Goal: Information Seeking & Learning: Learn about a topic

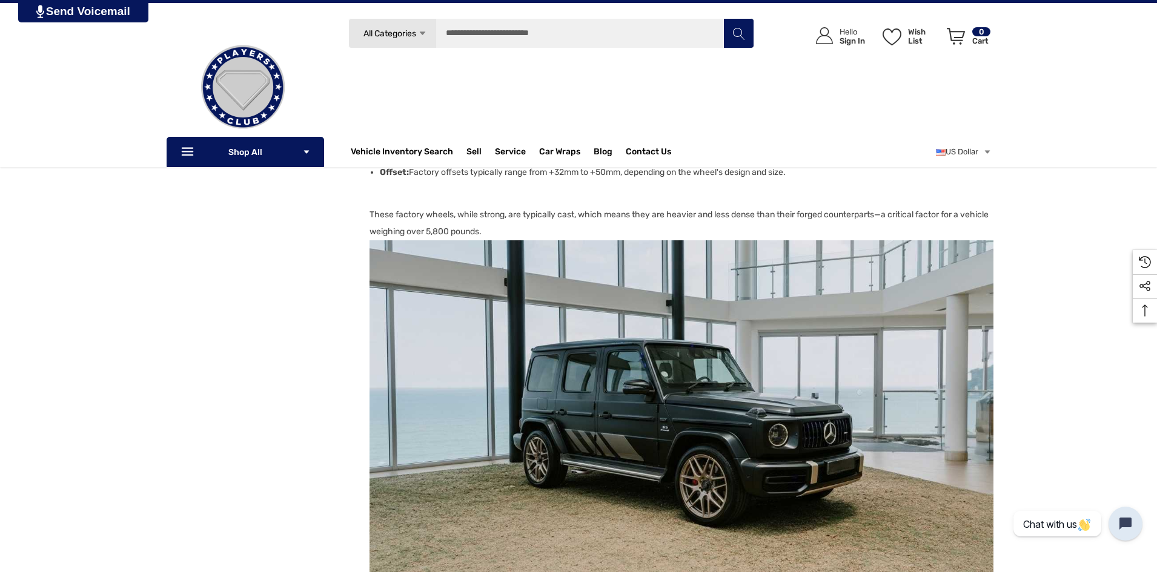
scroll to position [1090, 0]
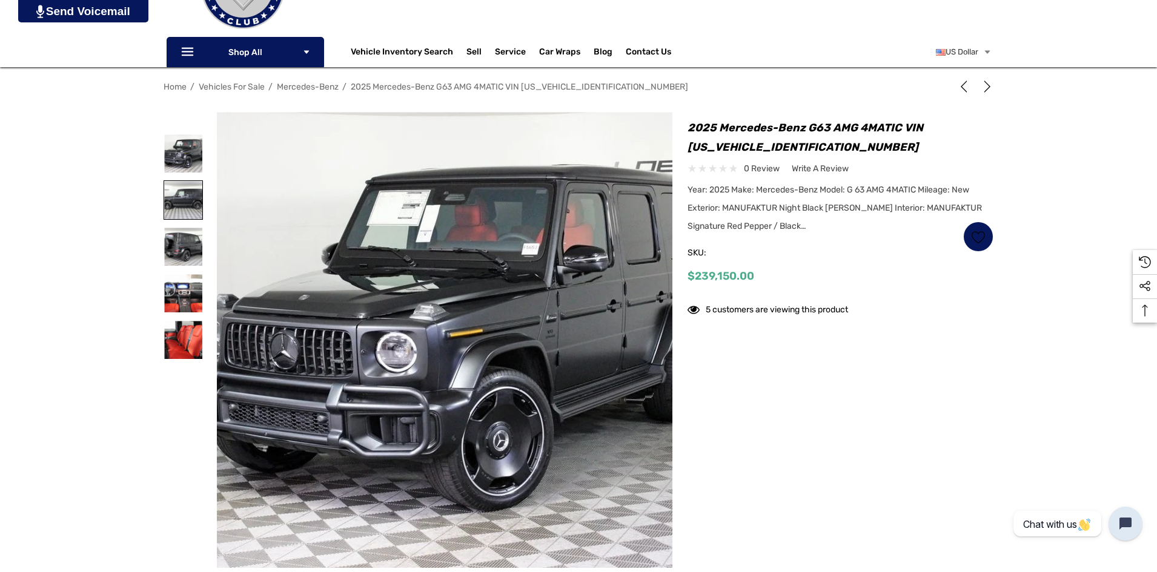
click at [180, 190] on img at bounding box center [183, 200] width 38 height 38
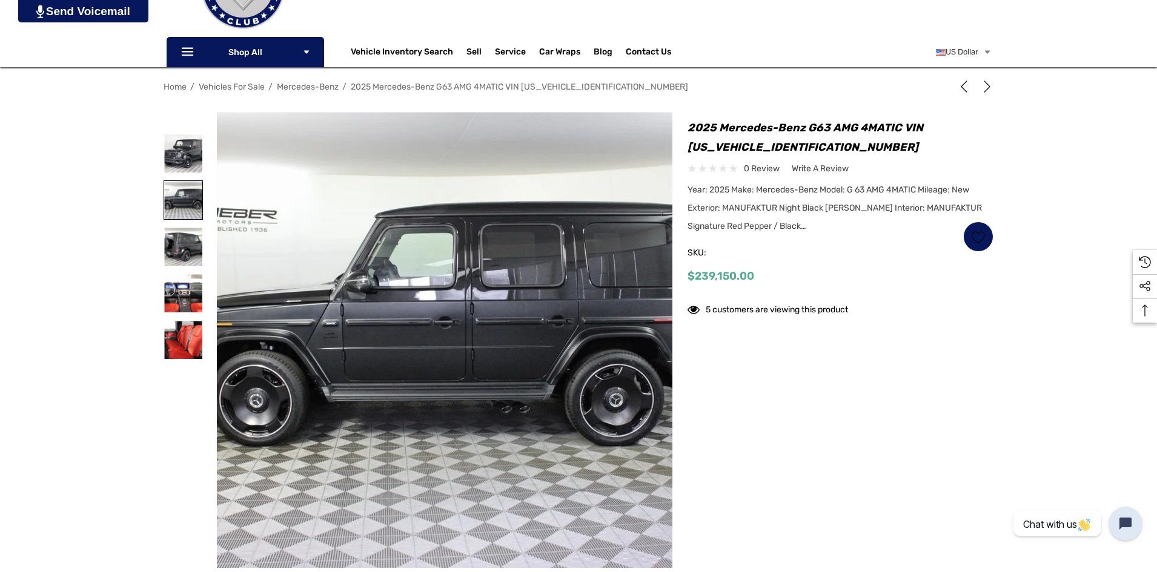
click at [192, 197] on img at bounding box center [183, 200] width 38 height 38
click at [178, 245] on img at bounding box center [183, 247] width 38 height 38
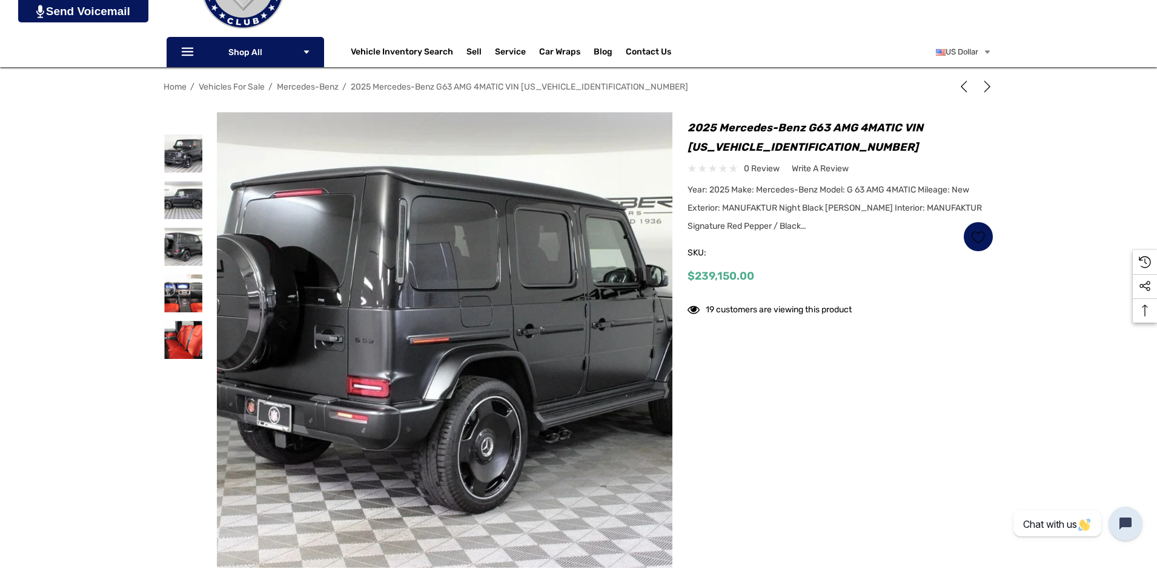
click at [162, 291] on div "Home Vehicles For Sale Mercedes-Benz 2025 Mercedes-Benz G63 AMG 4MATIC VIN [US_…" at bounding box center [578, 322] width 848 height 492
drag, startPoint x: 183, startPoint y: 349, endPoint x: 188, endPoint y: 336, distance: 13.6
click at [183, 348] on img at bounding box center [183, 340] width 38 height 38
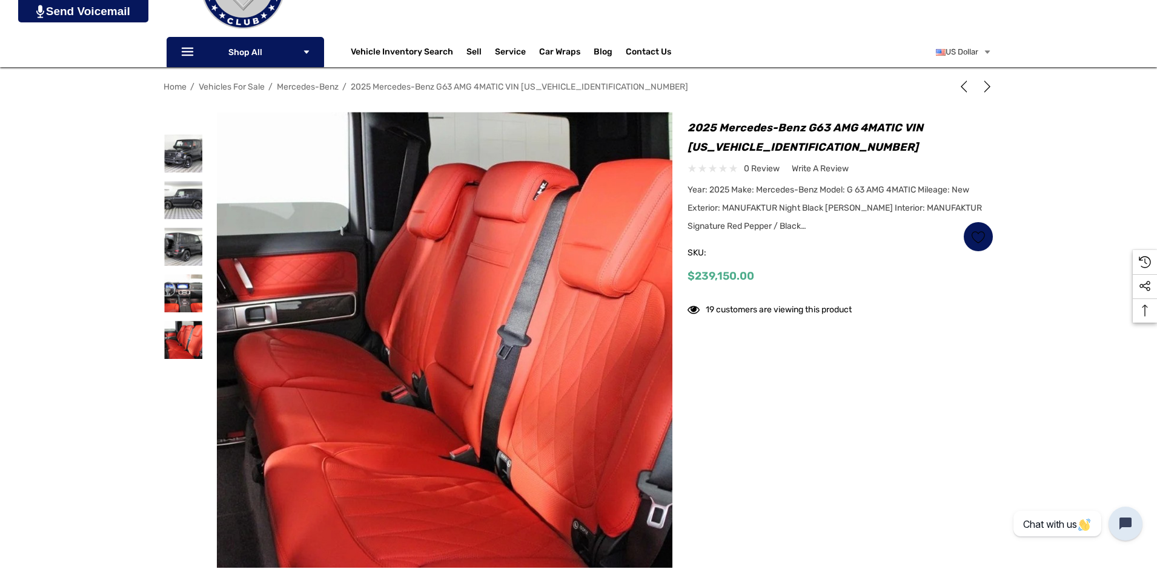
click at [203, 161] on div at bounding box center [189, 272] width 53 height 321
click at [186, 304] on img at bounding box center [183, 293] width 38 height 38
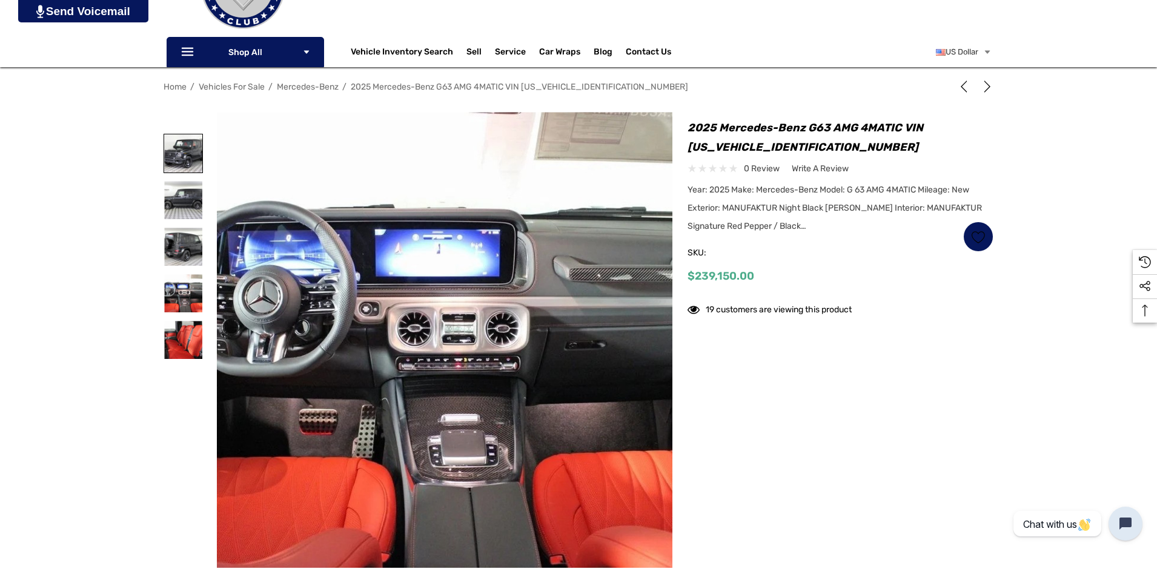
click at [174, 148] on img at bounding box center [183, 153] width 38 height 38
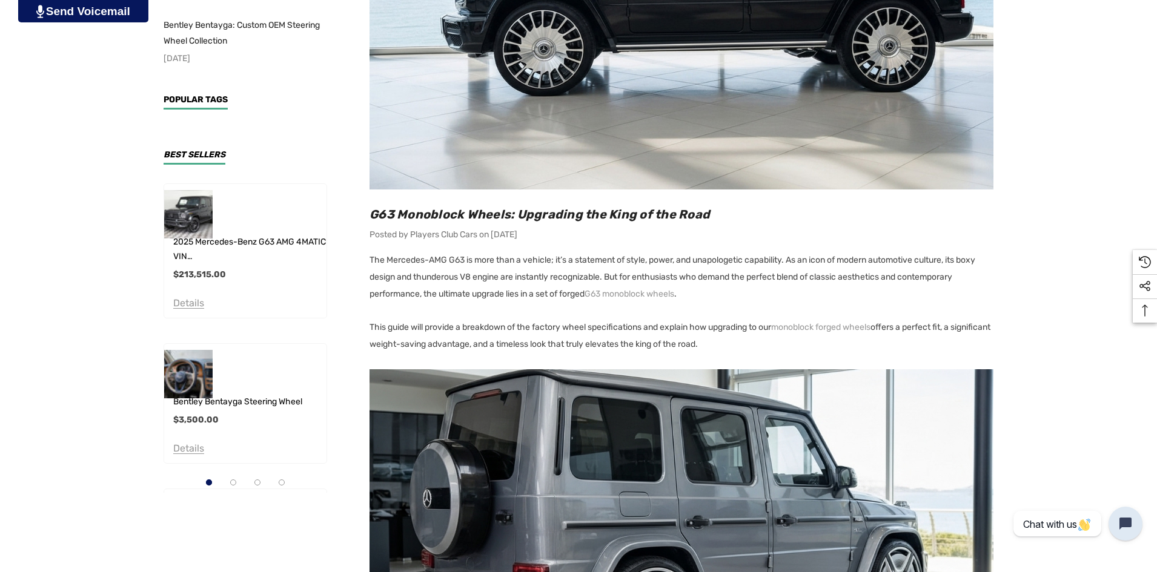
scroll to position [545, 0]
